Goal: Information Seeking & Learning: Learn about a topic

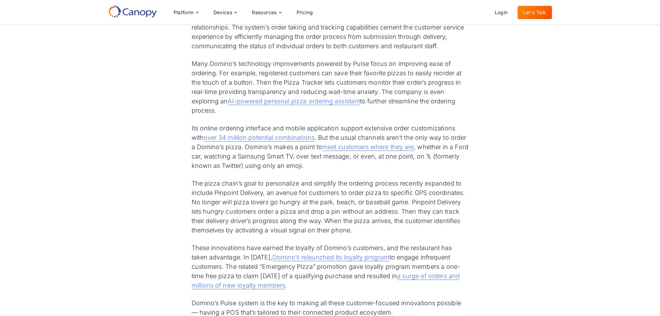
scroll to position [1006, 0]
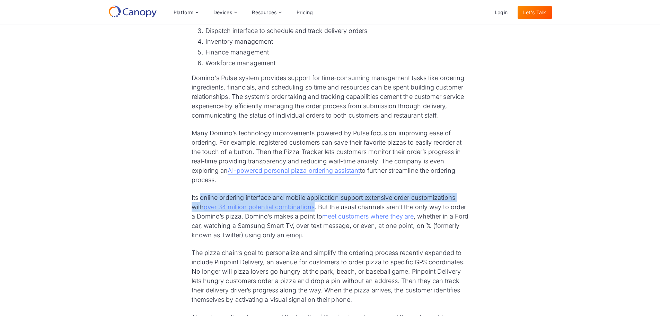
drag, startPoint x: 317, startPoint y: 209, endPoint x: 201, endPoint y: 198, distance: 116.4
click at [201, 198] on p "Its online ordering interface and mobile application support extensive order cu…" at bounding box center [330, 216] width 277 height 47
copy p "online ordering interface and mobile application support extensive order custom…"
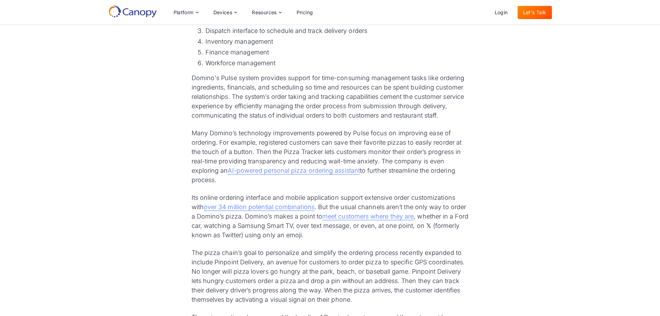
drag, startPoint x: 452, startPoint y: 6, endPoint x: 447, endPoint y: 8, distance: 5.7
click at [452, 6] on div "Platform Platform Monitor A centralized view of your entire fleet Manage Remote…" at bounding box center [331, 12] width 444 height 15
click at [171, 216] on div "Domino’s is a pizza delivery powerhouse. From the opening of its first restaura…" at bounding box center [330, 282] width 660 height 2162
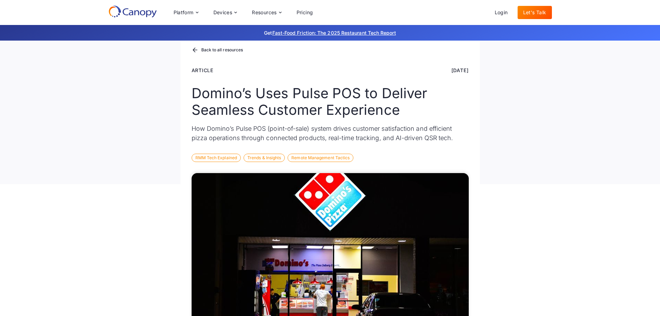
scroll to position [35, 0]
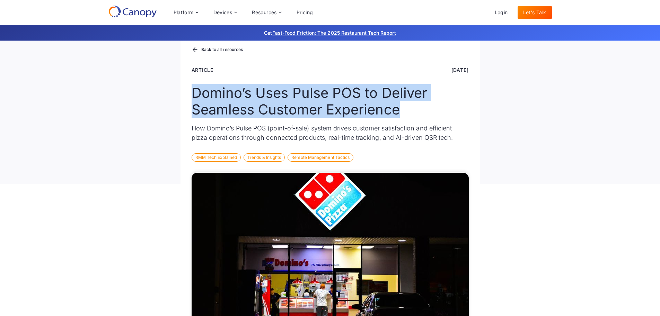
drag, startPoint x: 402, startPoint y: 111, endPoint x: 196, endPoint y: 98, distance: 207.0
click at [196, 98] on h1 "Domino’s Uses Pulse POS to Deliver Seamless Customer Experience" at bounding box center [330, 101] width 277 height 33
copy h1 "Domino’s Uses Pulse POS to Deliver Seamless Customer Experience"
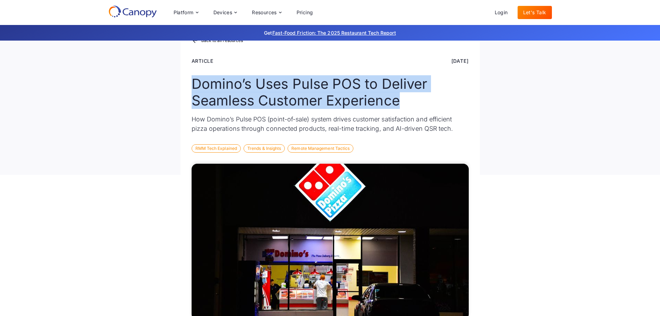
scroll to position [0, 0]
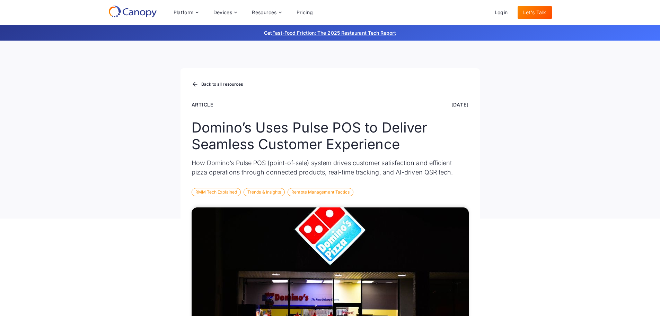
click at [546, 158] on div "Back to all resources Article Nov 5, 2024 Domino’s Uses Pulse POS to Deliver Se…" at bounding box center [330, 130] width 660 height 178
click at [145, 15] on icon at bounding box center [133, 11] width 49 height 12
